Goal: Find specific page/section: Find specific page/section

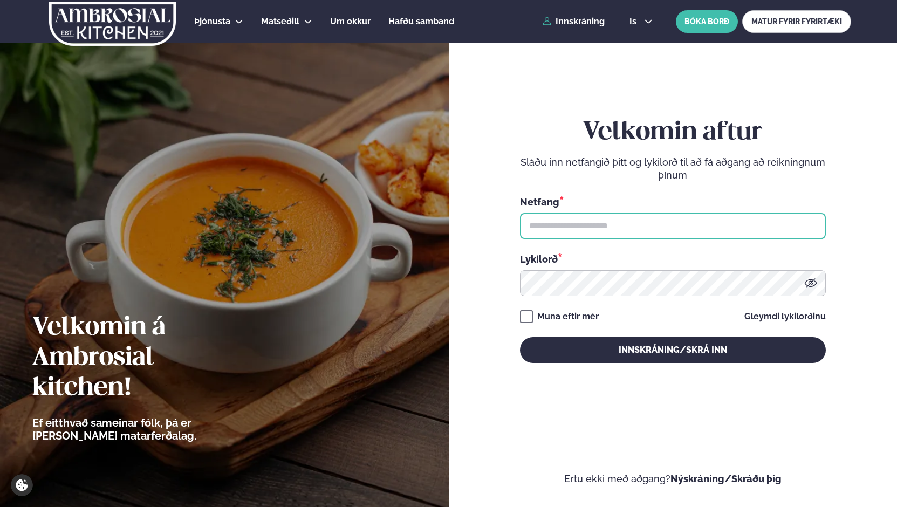
click at [640, 221] on input "text" at bounding box center [673, 226] width 306 height 26
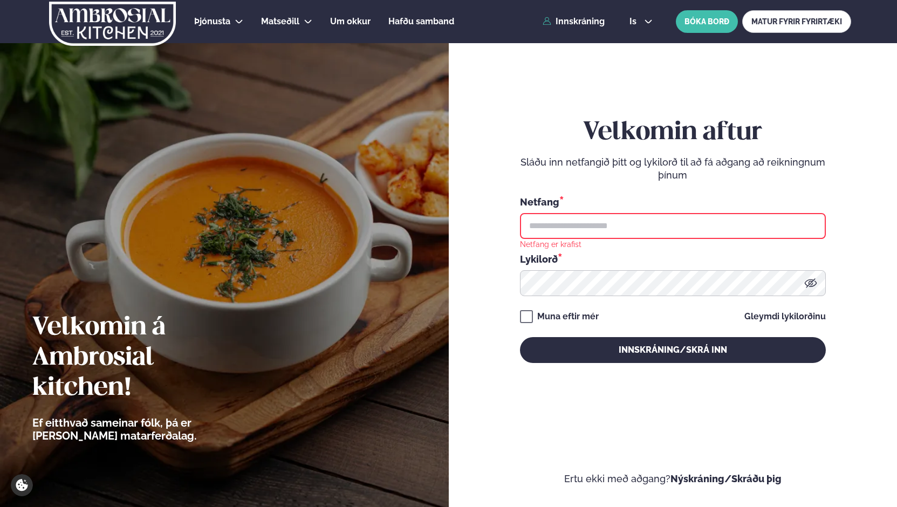
type input "**********"
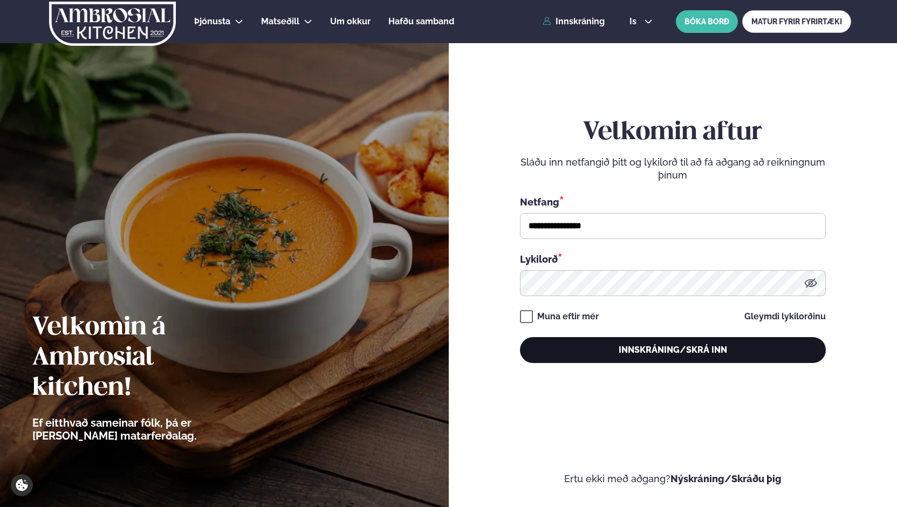
click at [681, 353] on button "Innskráning/Skrá inn" at bounding box center [673, 350] width 306 height 26
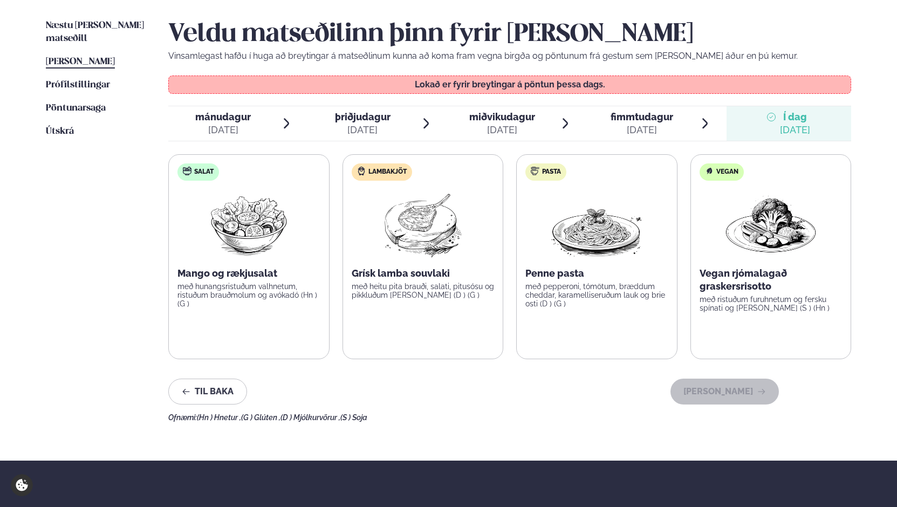
scroll to position [267, 0]
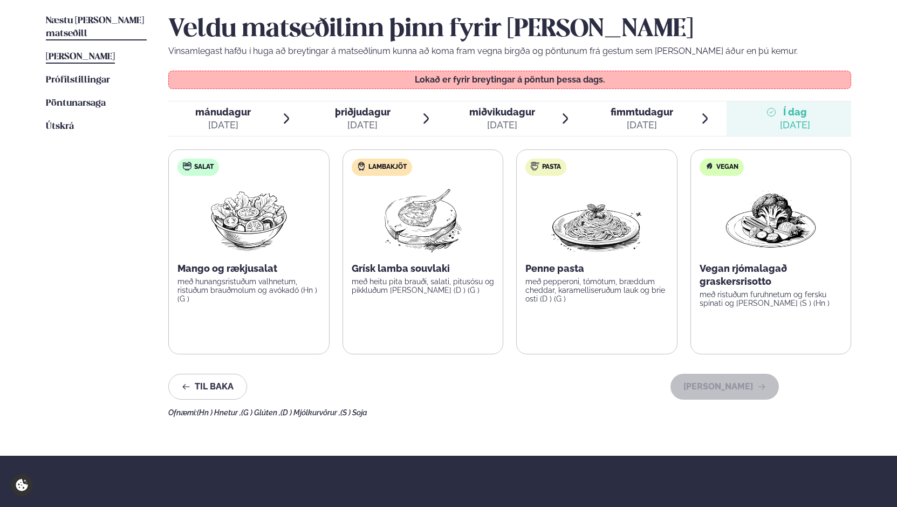
click at [93, 22] on span "Næstu [PERSON_NAME] matseðill" at bounding box center [95, 27] width 98 height 22
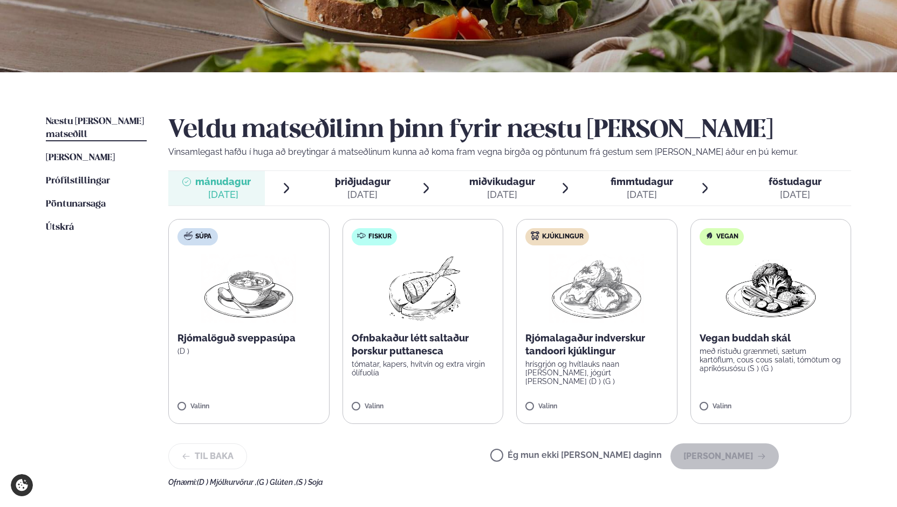
scroll to position [178, 0]
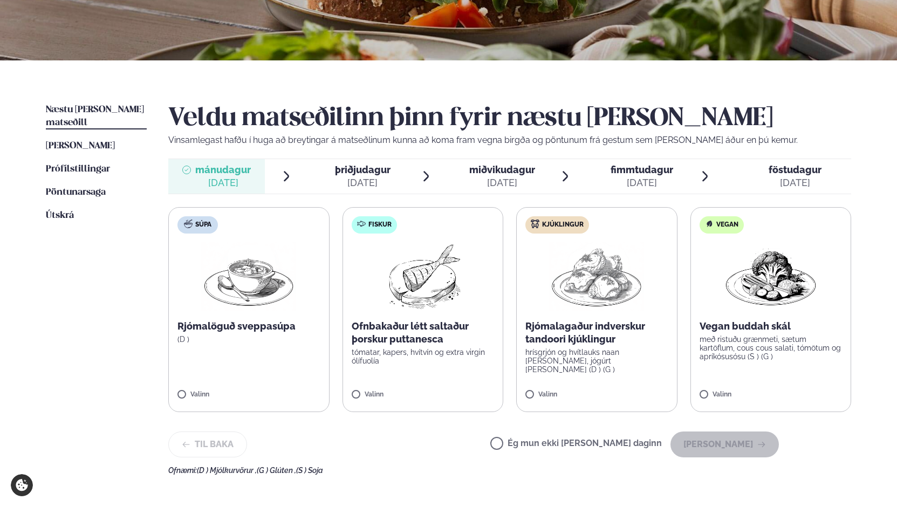
click at [368, 173] on span "þriðjudagur" at bounding box center [363, 169] width 56 height 11
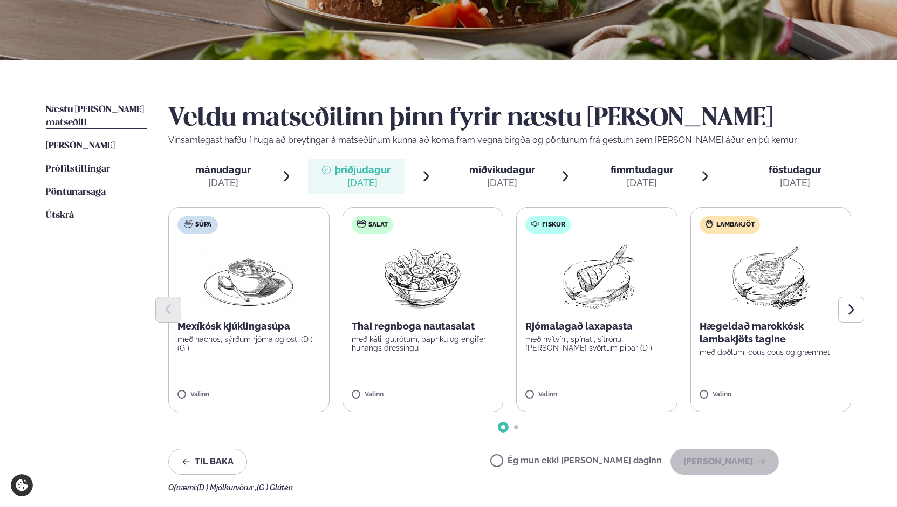
click at [503, 177] on div "[DATE]" at bounding box center [503, 182] width 66 height 13
